Goal: Find specific page/section: Find specific page/section

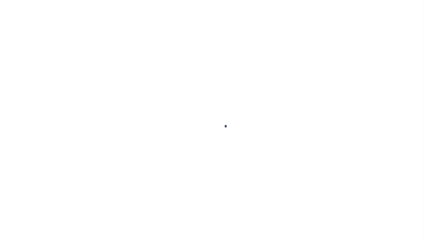
scroll to position [33, 0]
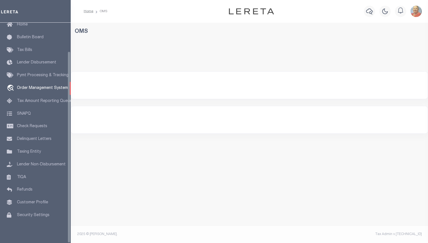
select select "200"
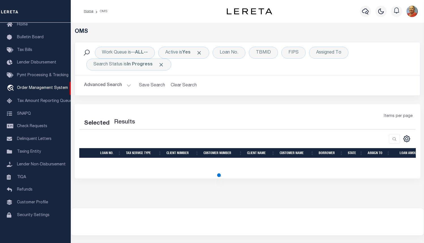
select select "200"
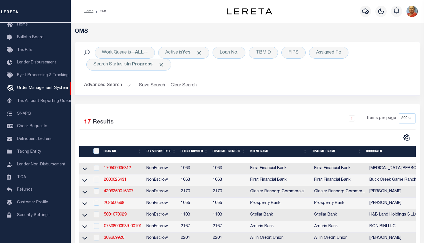
click at [419, 39] on div "OMS" at bounding box center [247, 35] width 354 height 14
click at [38, 86] on span "Order Management System" at bounding box center [42, 88] width 51 height 4
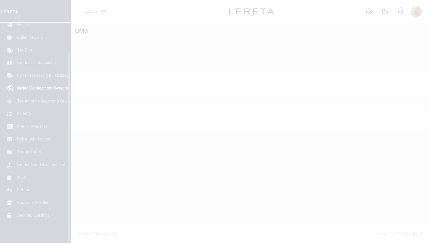
scroll to position [33, 0]
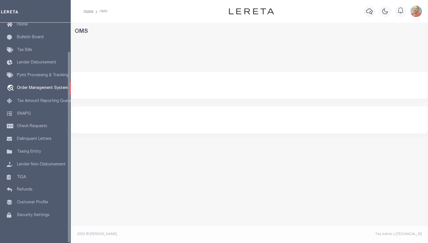
select select "200"
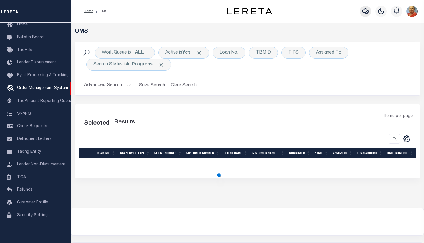
click at [364, 9] on icon "button" at bounding box center [365, 11] width 7 height 7
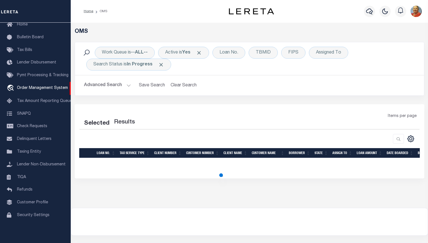
select select "200"
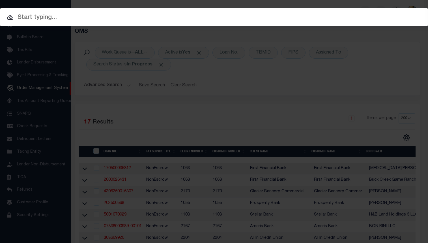
click at [95, 18] on input "text" at bounding box center [214, 18] width 428 height 10
paste input "10010485"
type input "10010485"
